Goal: Task Accomplishment & Management: Use online tool/utility

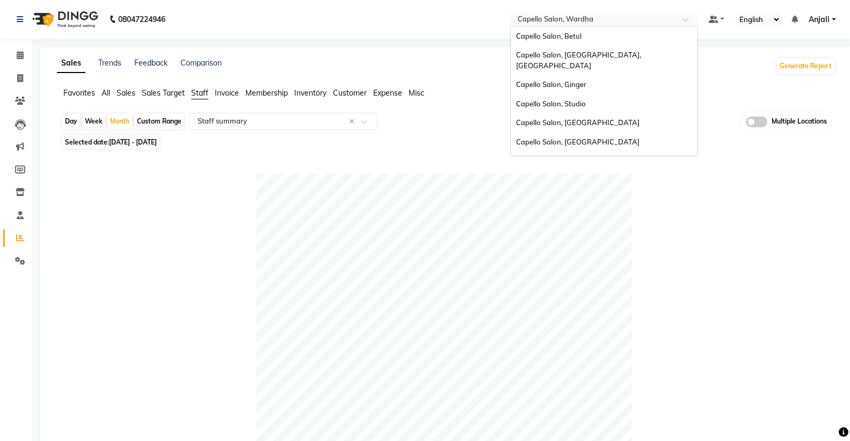
select select "full_report"
select select "csv"
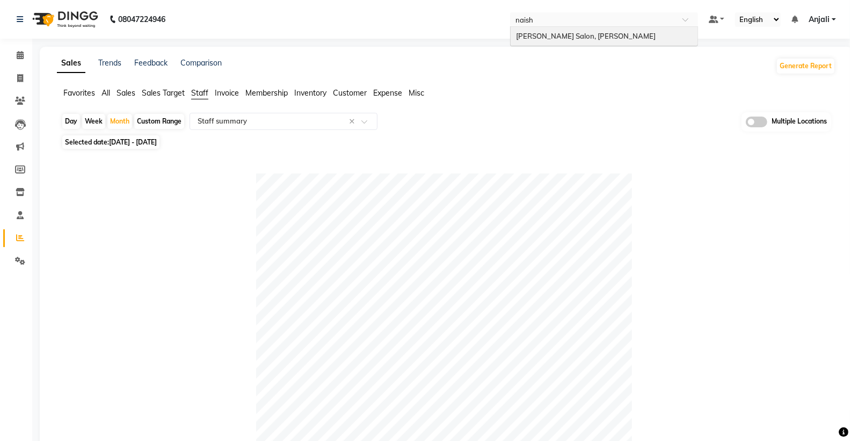
type input "naisha"
click at [600, 35] on span "[PERSON_NAME] Salon, [PERSON_NAME]" at bounding box center [586, 36] width 140 height 9
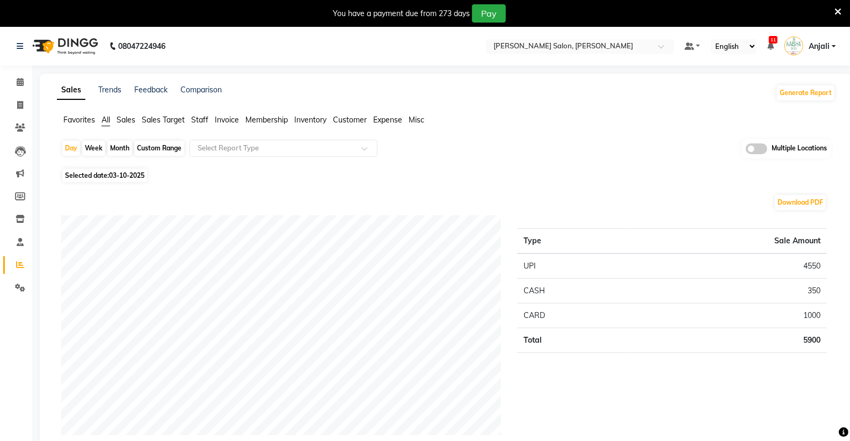
click at [201, 121] on span "Staff" at bounding box center [199, 120] width 17 height 10
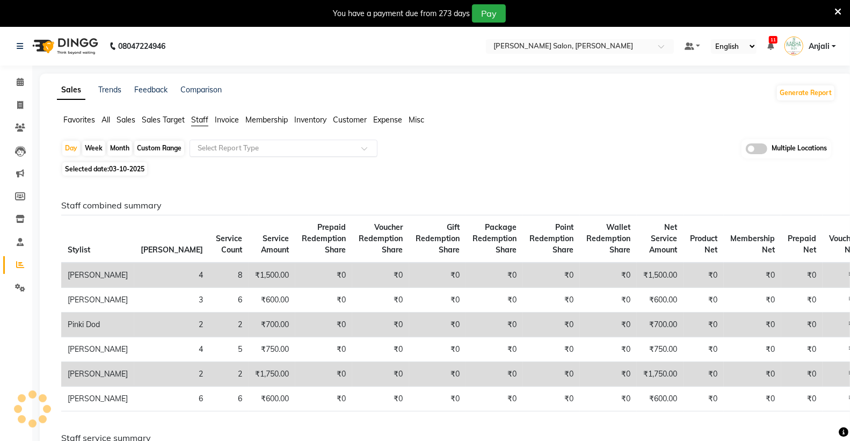
click at [217, 151] on input "text" at bounding box center [272, 148] width 155 height 11
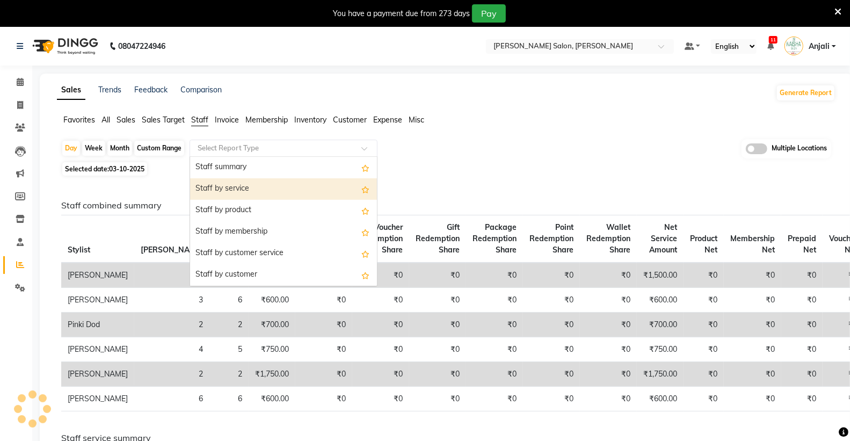
click at [239, 169] on div "Staff summary" at bounding box center [283, 167] width 187 height 21
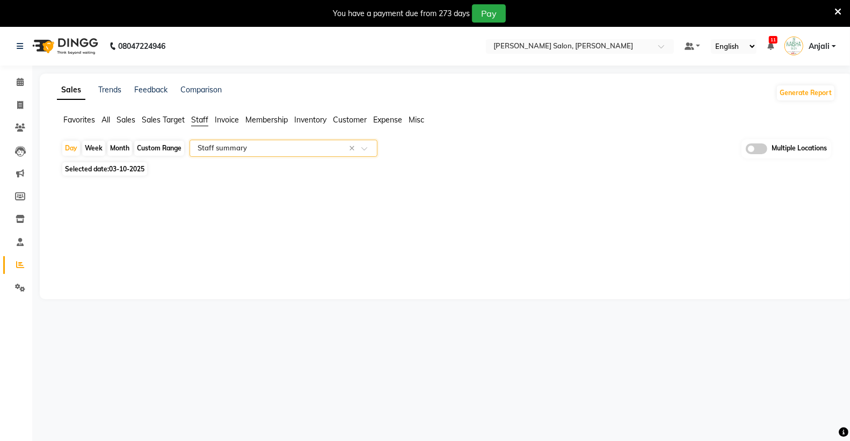
click at [125, 145] on div "Month" at bounding box center [119, 148] width 25 height 15
select select "10"
select select "2025"
select select "full_report"
select select "csv"
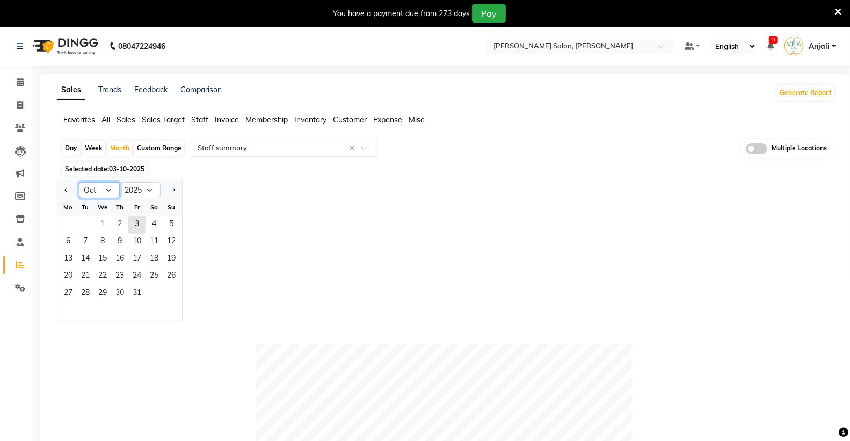
drag, startPoint x: 95, startPoint y: 187, endPoint x: 99, endPoint y: 196, distance: 9.9
click at [95, 187] on select "Jan Feb Mar Apr May Jun [DATE] Aug Sep Oct Nov Dec" at bounding box center [99, 190] width 41 height 16
click at [79, 182] on select "Jan Feb Mar Apr May Jun [DATE] Aug Sep Oct Nov Dec" at bounding box center [99, 190] width 41 height 16
click at [101, 187] on select "Jan Feb Mar Apr May Jun [DATE] Aug Sep Oct Nov Dec" at bounding box center [99, 190] width 41 height 16
select select "9"
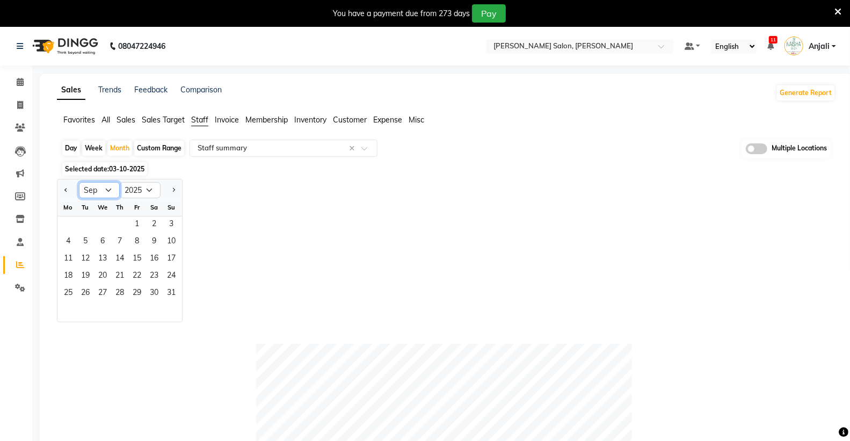
click at [79, 182] on select "Jan Feb Mar Apr May Jun [DATE] Aug Sep Oct Nov Dec" at bounding box center [99, 190] width 41 height 16
click at [68, 228] on span "1" at bounding box center [68, 224] width 17 height 17
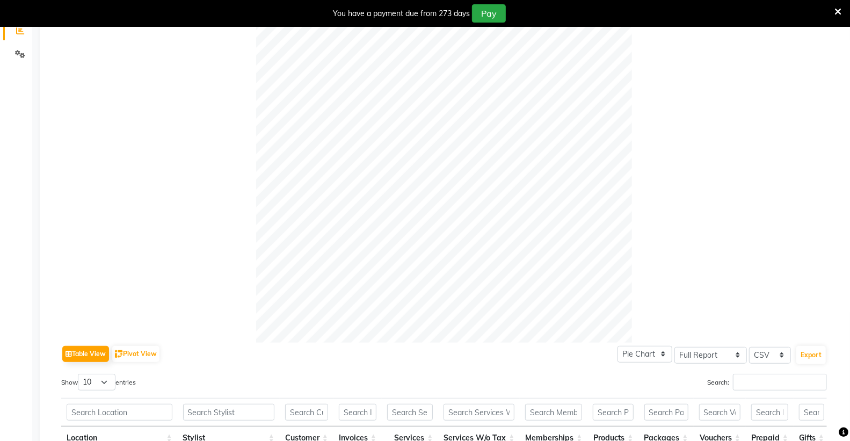
scroll to position [238, 0]
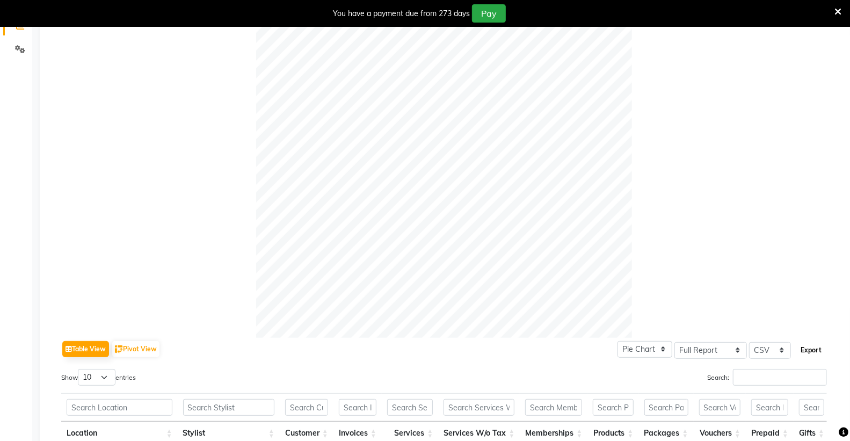
click at [813, 349] on button "Export" at bounding box center [811, 350] width 30 height 18
click at [837, 9] on icon at bounding box center [837, 12] width 7 height 10
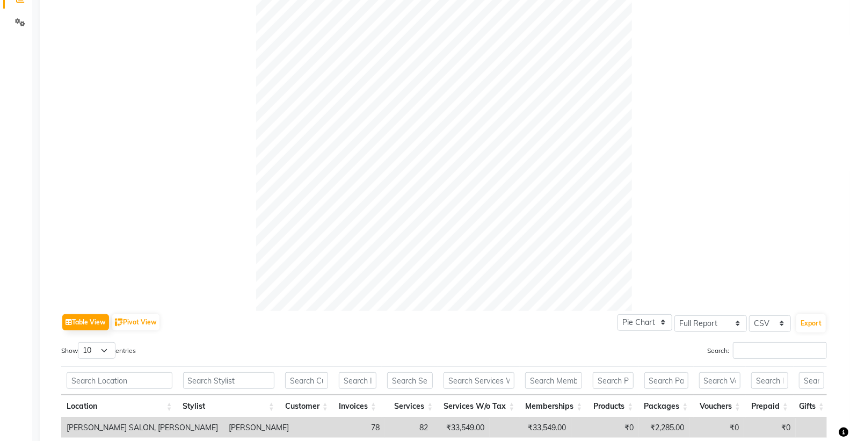
scroll to position [0, 0]
